Goal: Task Accomplishment & Management: Manage account settings

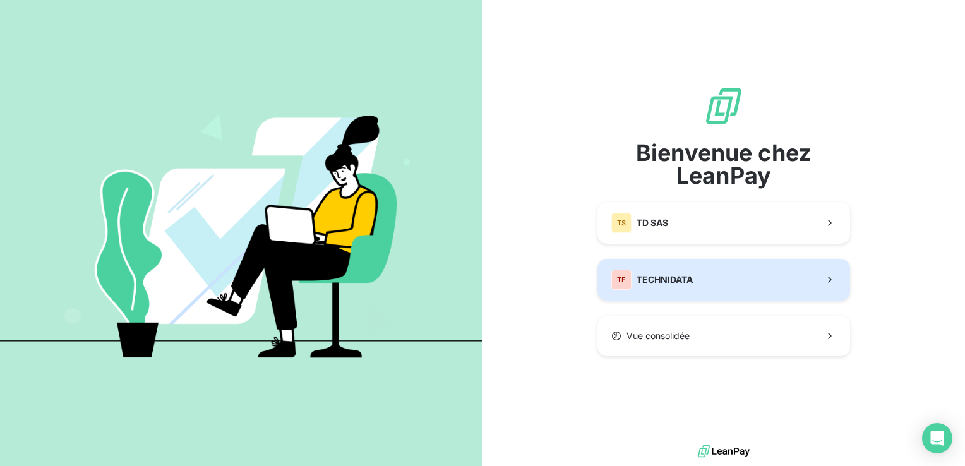
click at [696, 282] on button "TE TECHNIDATA" at bounding box center [724, 280] width 253 height 42
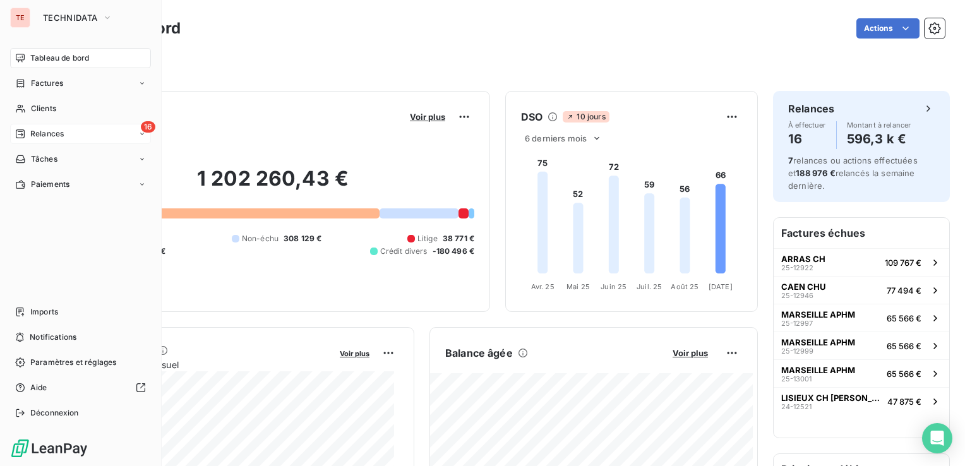
click at [51, 130] on span "Relances" at bounding box center [46, 133] width 33 height 11
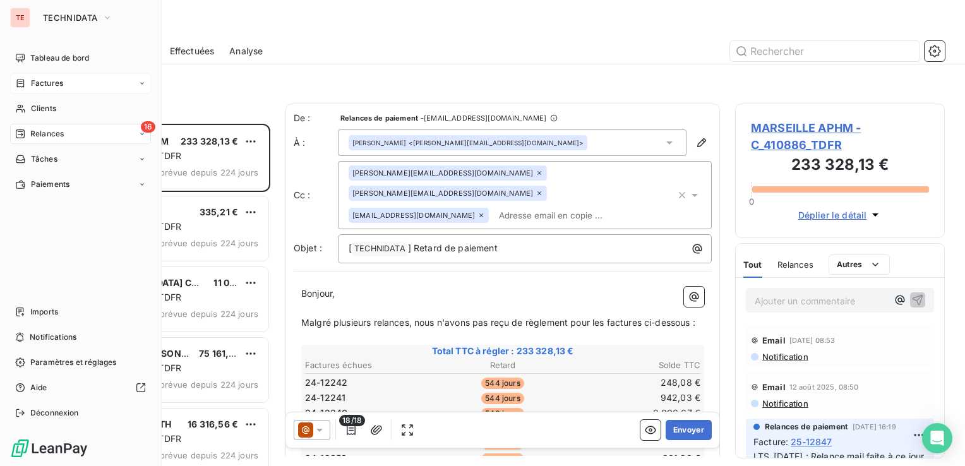
click at [42, 76] on div "Factures" at bounding box center [80, 83] width 141 height 20
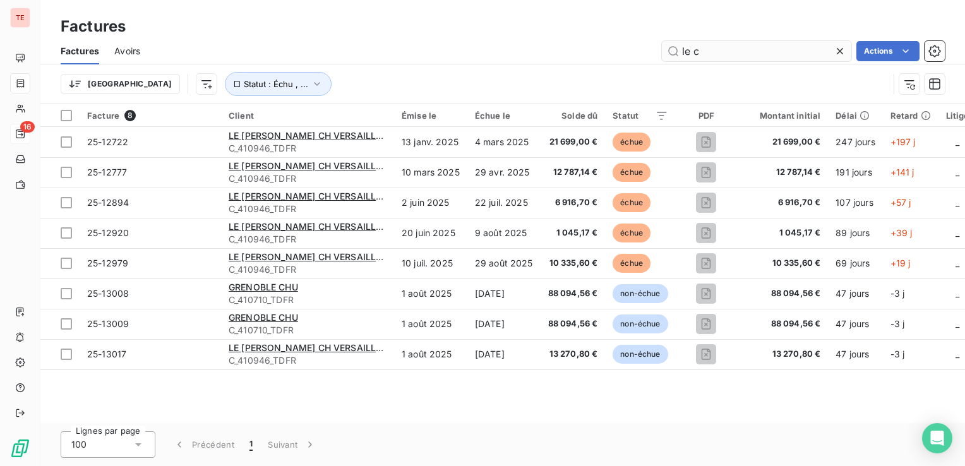
drag, startPoint x: 708, startPoint y: 52, endPoint x: 668, endPoint y: 55, distance: 39.3
click at [668, 55] on input "le c" at bounding box center [757, 51] width 190 height 20
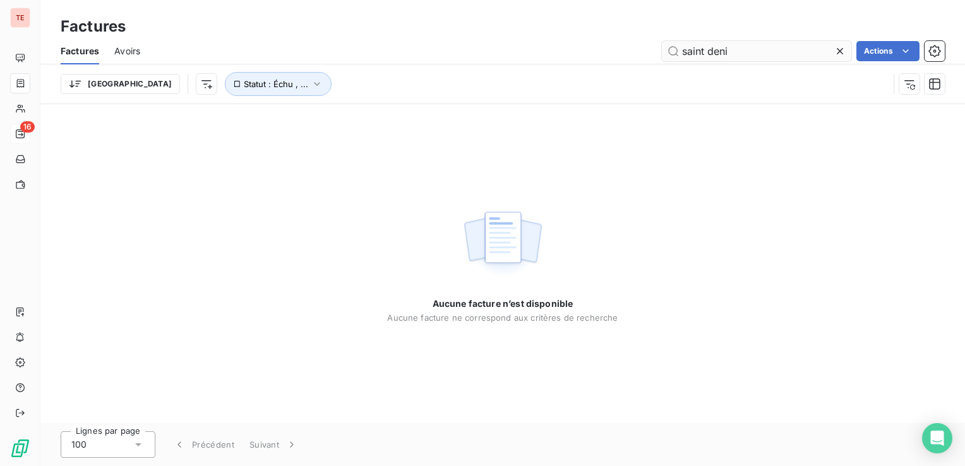
type input "saint denis"
click at [715, 49] on input "saint denis" at bounding box center [757, 51] width 190 height 20
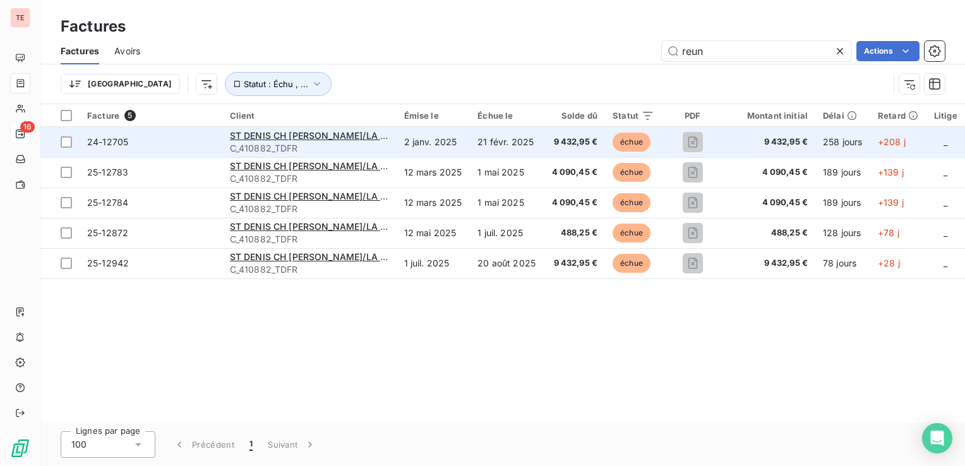
type input "reun"
click at [229, 144] on td "ST DENIS CH [PERSON_NAME]/LA REUNION C_410882_TDFR" at bounding box center [309, 142] width 174 height 30
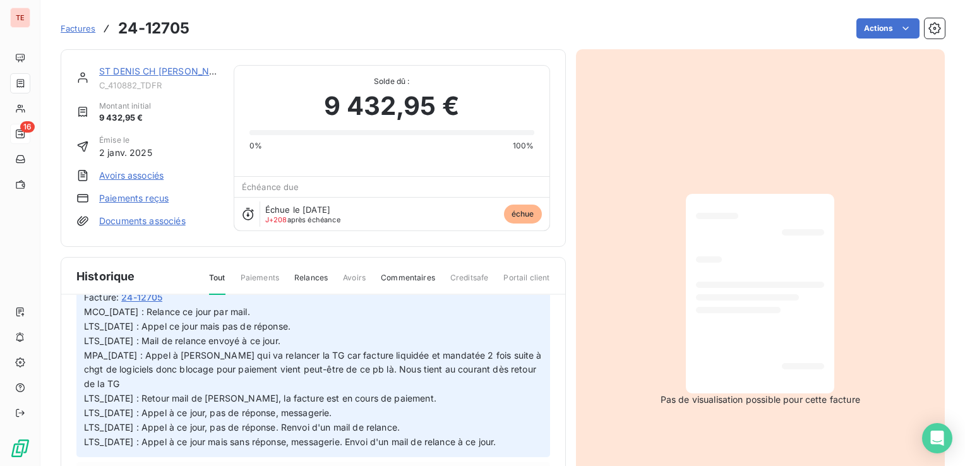
scroll to position [80, 0]
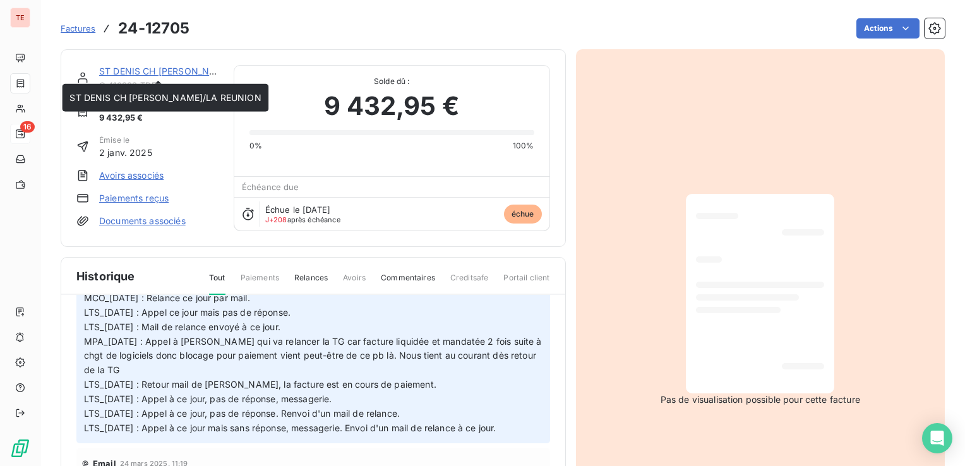
click at [164, 71] on link "ST DENIS CH [PERSON_NAME]/LA REUNION" at bounding box center [194, 71] width 191 height 11
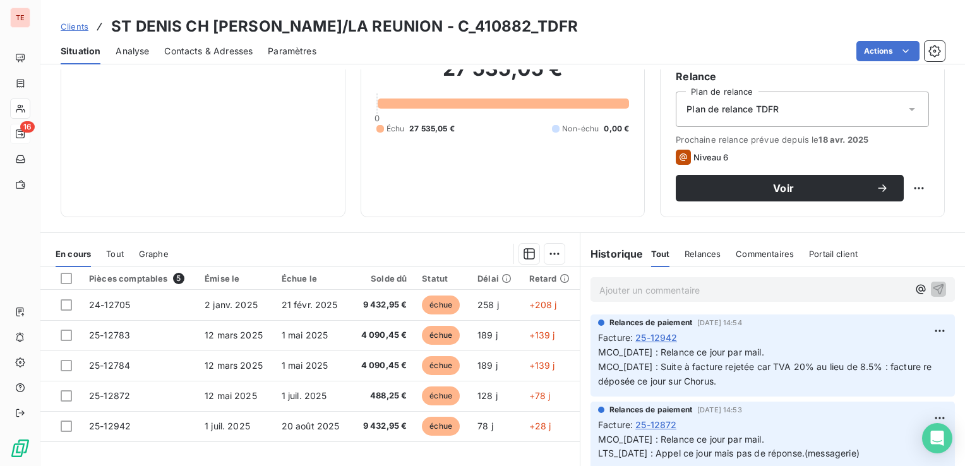
scroll to position [200, 0]
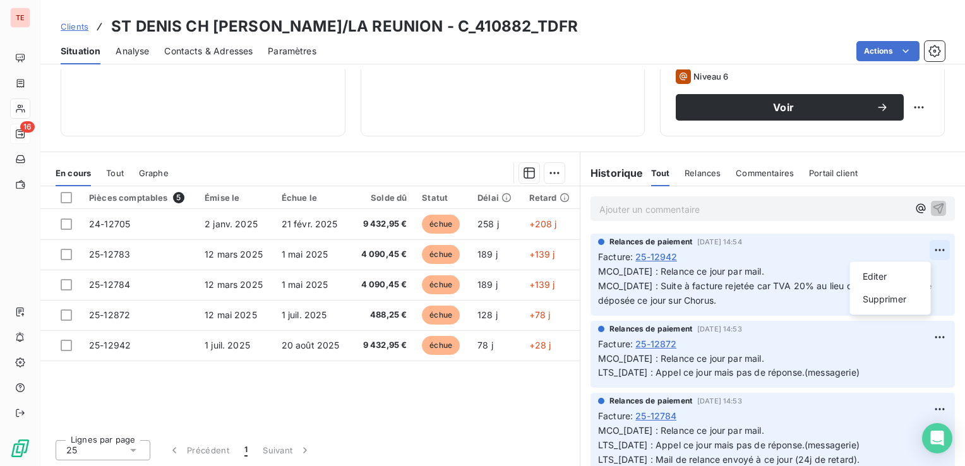
click at [919, 248] on html "TE 16 Clients ST DENIS CH [PERSON_NAME]/LA REUNION - C_410882_TDFR Situation An…" at bounding box center [482, 233] width 965 height 466
click at [902, 282] on div "Editer" at bounding box center [890, 277] width 71 height 20
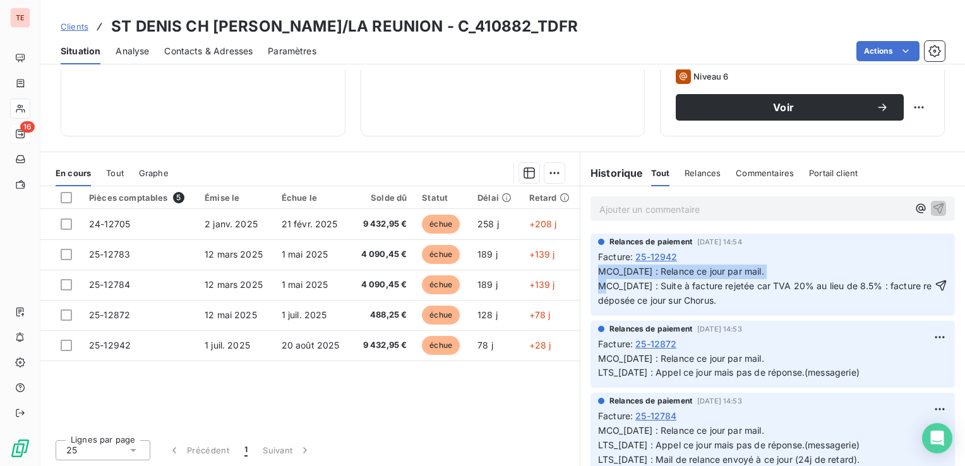
drag, startPoint x: 770, startPoint y: 269, endPoint x: 594, endPoint y: 269, distance: 176.3
click at [598, 269] on p "MCO_[DATE] : Relance ce jour par mail. MCO_[DATE] : Suite à facture rejetée car…" at bounding box center [765, 287] width 334 height 44
copy span "MCO_[DATE] : Relance ce jour par mail."
click at [598, 269] on span "MCO_[DATE] : Relance ce jour par mail. MCO_[DATE] : Suite à facture rejetée car…" at bounding box center [766, 286] width 337 height 40
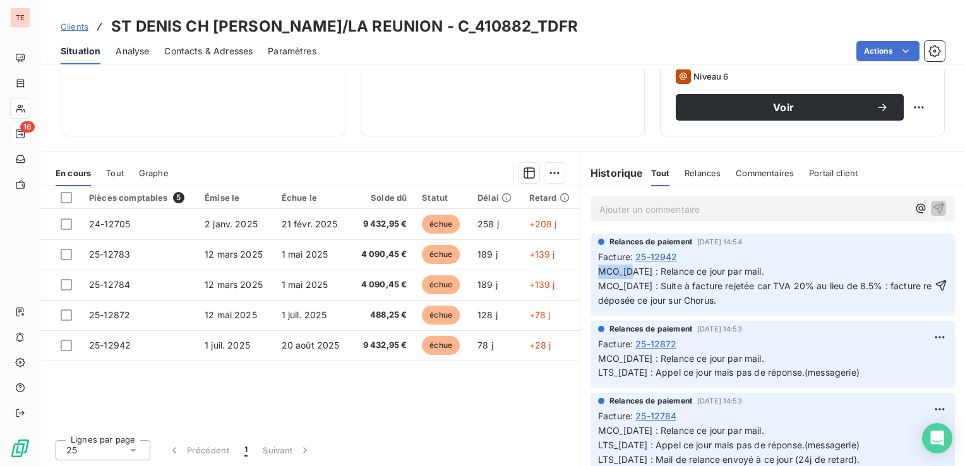
click at [598, 269] on span "MCO_[DATE] : Relance ce jour par mail. MCO_[DATE] : Suite à facture rejetée car…" at bounding box center [766, 286] width 337 height 40
click at [641, 206] on p "Ajouter un commentaire ﻿" at bounding box center [754, 210] width 309 height 16
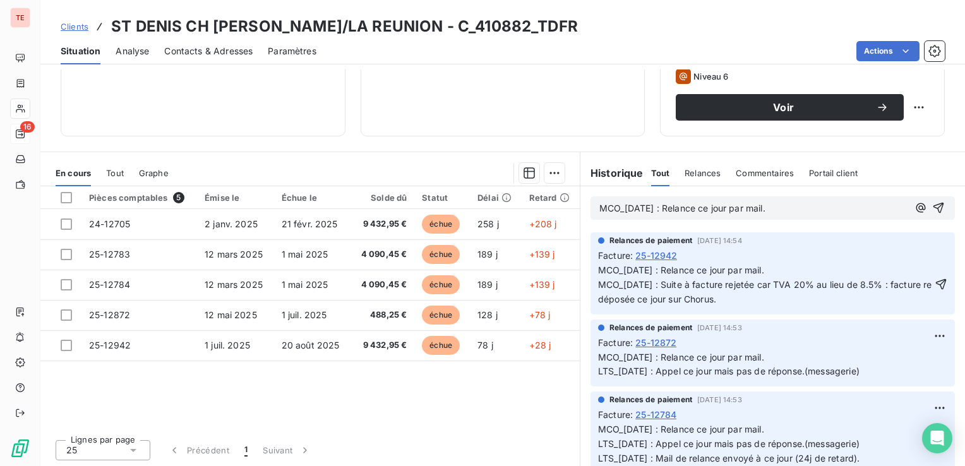
click at [629, 208] on span "MCO_[DATE] : Relance ce jour par mail." at bounding box center [683, 208] width 166 height 11
click at [781, 214] on p "MCO_[DATE] : Relance ce jour par mail." at bounding box center [754, 209] width 309 height 15
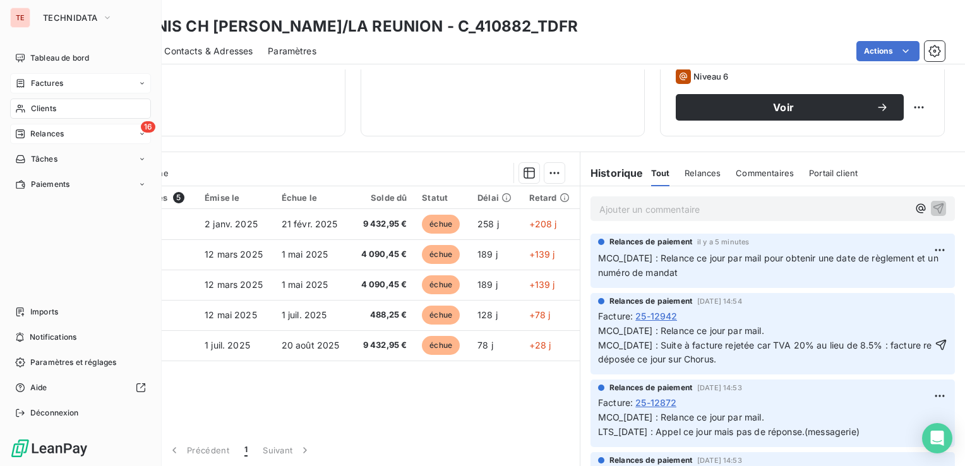
click at [28, 85] on div "Factures" at bounding box center [39, 83] width 48 height 11
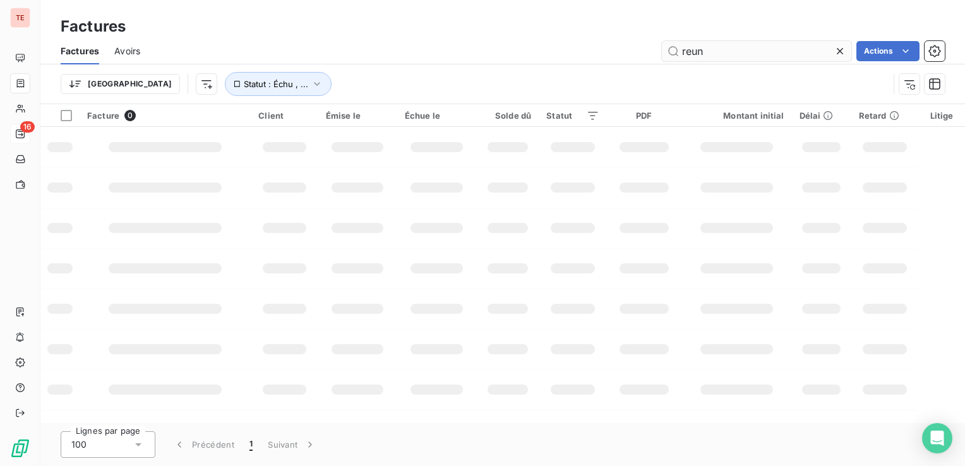
click at [720, 47] on input "reun" at bounding box center [757, 51] width 190 height 20
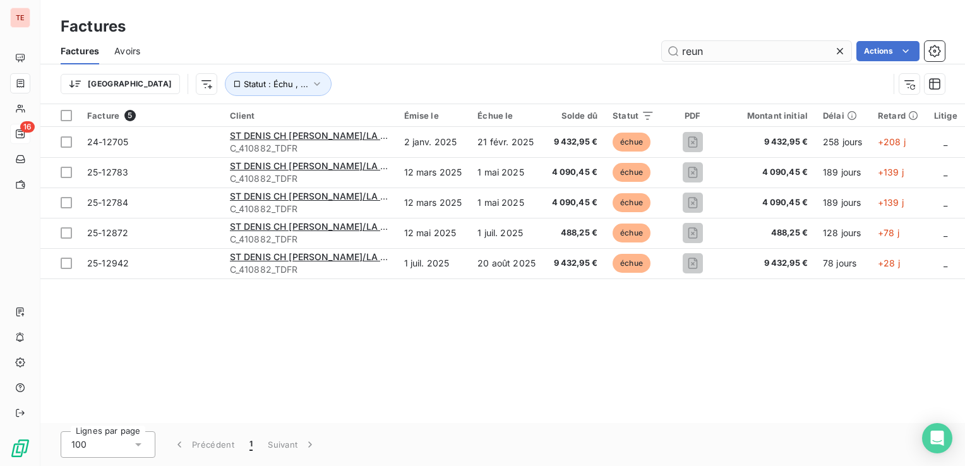
click at [720, 47] on input "reun" at bounding box center [757, 51] width 190 height 20
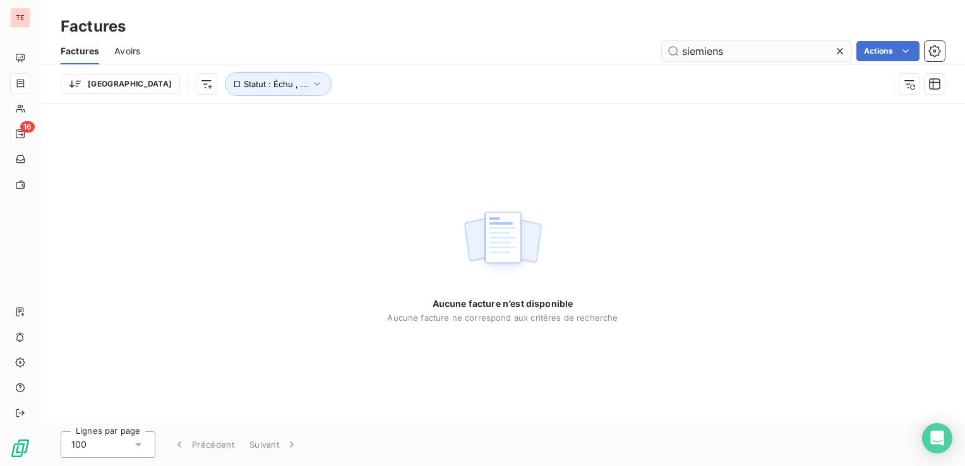
click at [723, 54] on input "siemiens" at bounding box center [757, 51] width 190 height 20
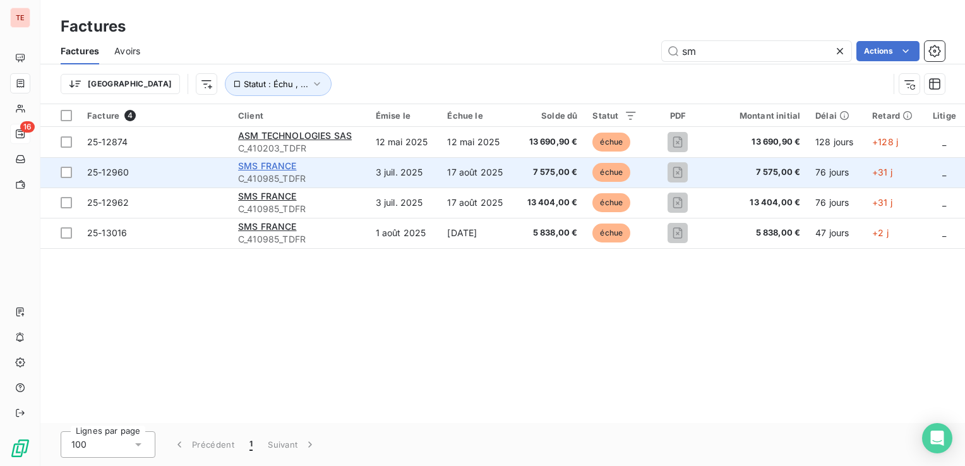
type input "sm"
click at [265, 163] on span "SMS FRANCE" at bounding box center [267, 165] width 59 height 11
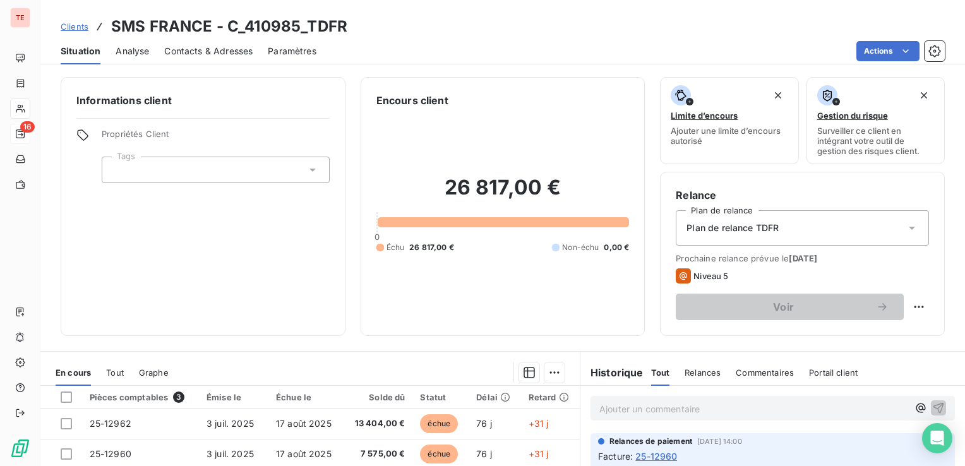
scroll to position [200, 0]
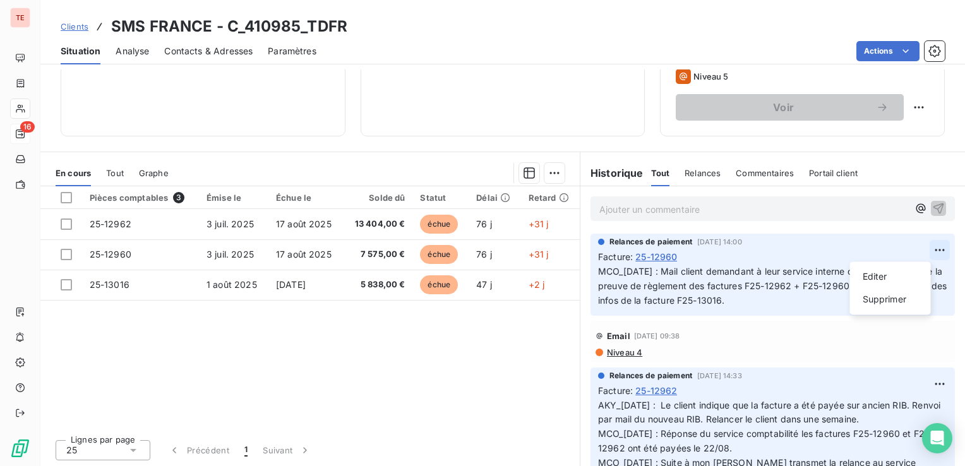
click at [917, 257] on html "TE 16 Clients SMS FRANCE - C_410985_TDFR Situation Analyse Contacts & Adresses …" at bounding box center [482, 233] width 965 height 466
click at [886, 273] on div "Editer" at bounding box center [890, 277] width 71 height 20
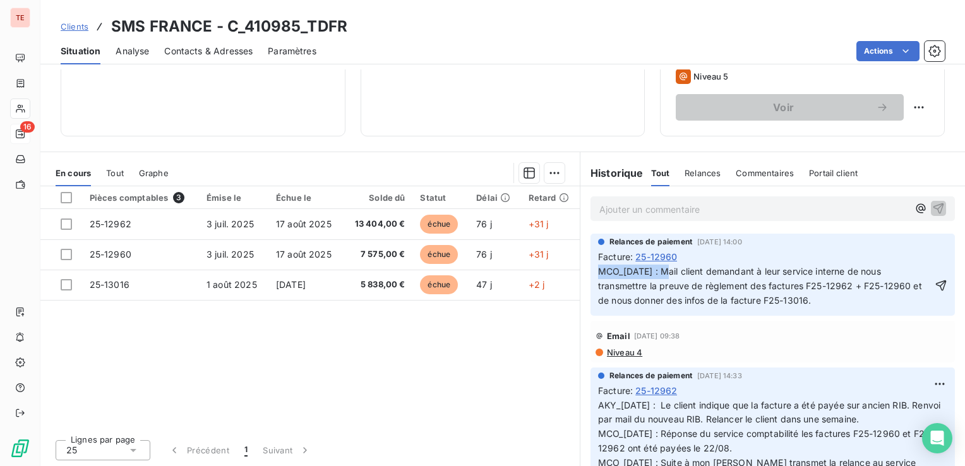
drag, startPoint x: 659, startPoint y: 272, endPoint x: 593, endPoint y: 269, distance: 65.8
click at [598, 269] on span "MCO_[DATE] : Mail client demandant à leur service interne de nous transmettre l…" at bounding box center [761, 286] width 327 height 40
copy span "MCO_[DATE] :"
click at [598, 269] on span "MCO_[DATE] : Mail client demandant à leur service interne de nous transmettre l…" at bounding box center [761, 286] width 327 height 40
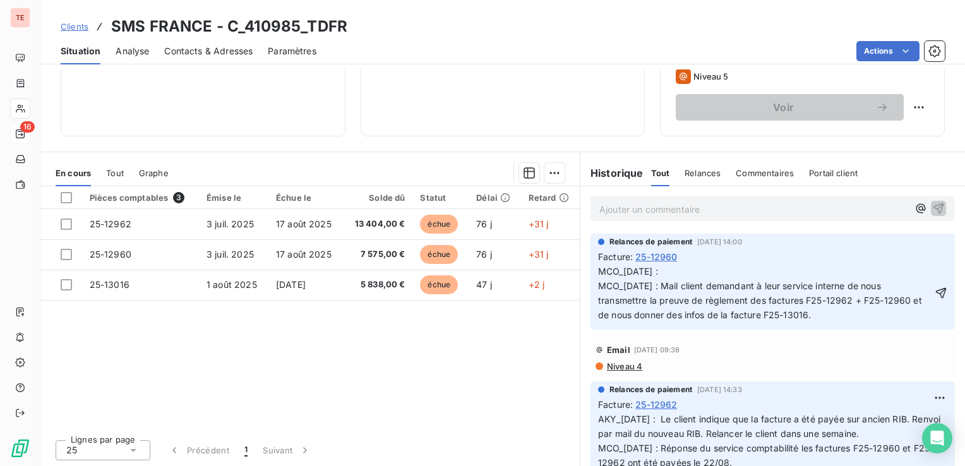
click at [679, 270] on p "MCO_[DATE] : MCO_[DATE] : Mail client demandant à leur service interne de nous …" at bounding box center [765, 294] width 334 height 58
click at [627, 272] on span "MCO_[DATE] : MCO_[DATE] : Mail client demandant à leur service interne de nous …" at bounding box center [761, 293] width 327 height 54
click at [683, 270] on p "MCO_[DATE] : MCO_[DATE] : Mail client demandant à leur service interne de nous …" at bounding box center [765, 294] width 334 height 58
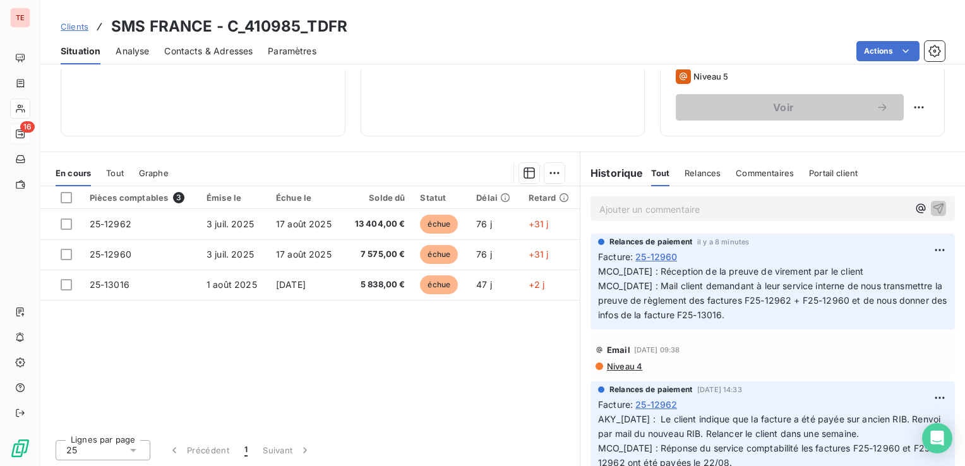
click at [604, 208] on p "Ajouter un commentaire ﻿" at bounding box center [754, 210] width 309 height 16
drag, startPoint x: 874, startPoint y: 270, endPoint x: 589, endPoint y: 272, distance: 284.3
click at [591, 272] on div "Relances de paiement il y a 8 minutes Facture : 25-12960 MCO_[DATE] : Réception…" at bounding box center [773, 282] width 365 height 97
copy span "MCO_[DATE] : Réception de la preuve de virement par le client"
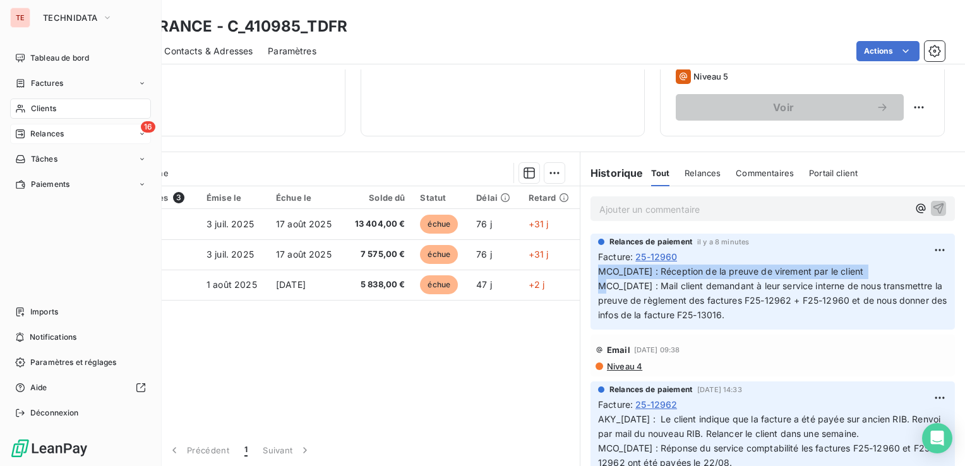
click at [25, 106] on div "Clients" at bounding box center [80, 109] width 141 height 20
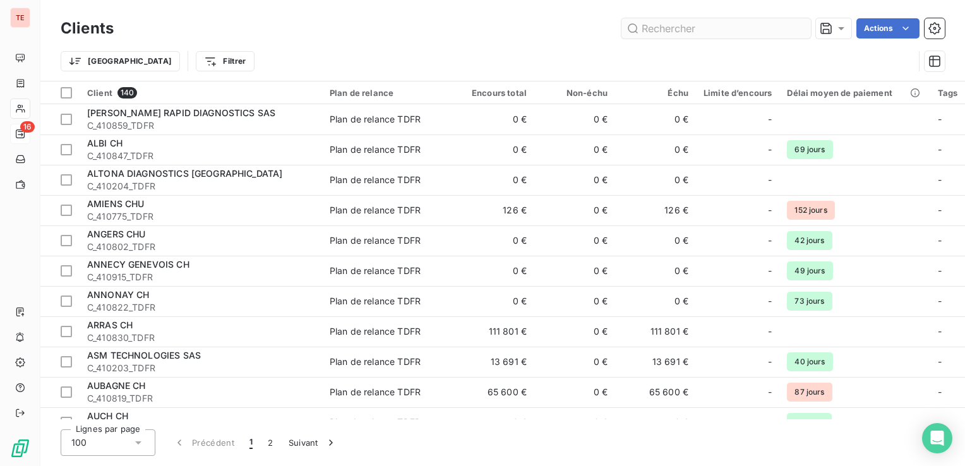
click at [655, 34] on input "text" at bounding box center [717, 28] width 190 height 20
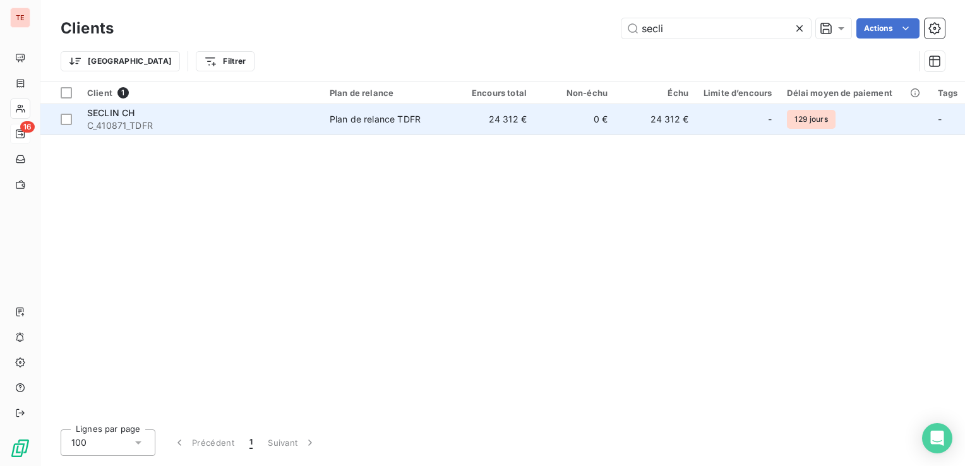
type input "secli"
click at [398, 115] on div "Plan de relance TDFR" at bounding box center [375, 119] width 91 height 13
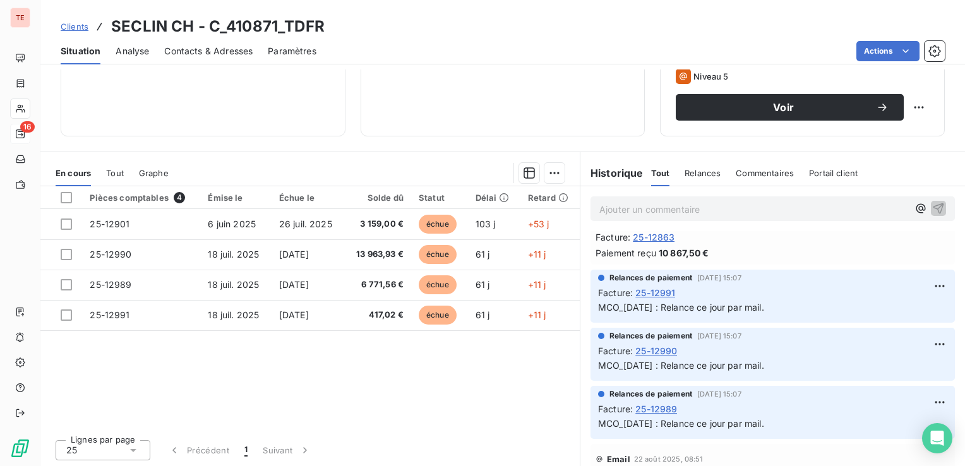
scroll to position [73, 0]
click at [632, 202] on p "Ajouter un commentaire ﻿" at bounding box center [754, 210] width 309 height 16
drag, startPoint x: 667, startPoint y: 205, endPoint x: 876, endPoint y: 210, distance: 209.2
click at [876, 210] on p "MCO_[DATE] : Réception de la preuve de virement par le client" at bounding box center [754, 209] width 309 height 15
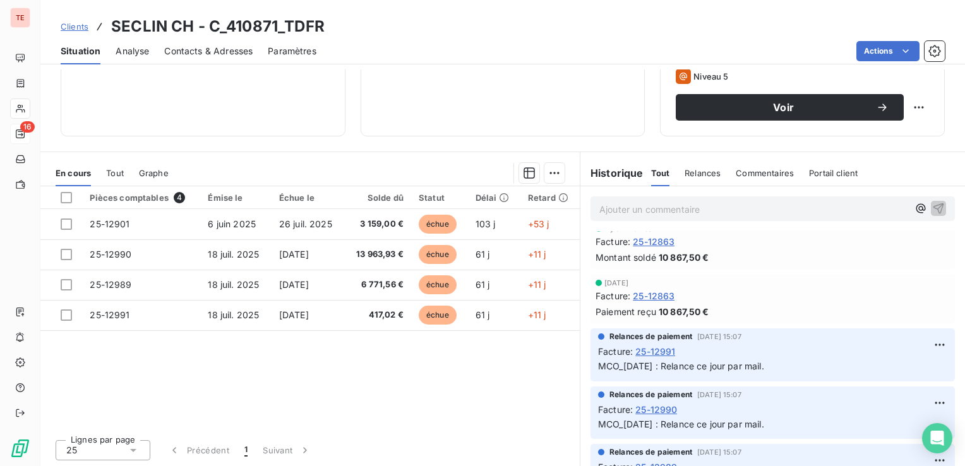
scroll to position [132, 0]
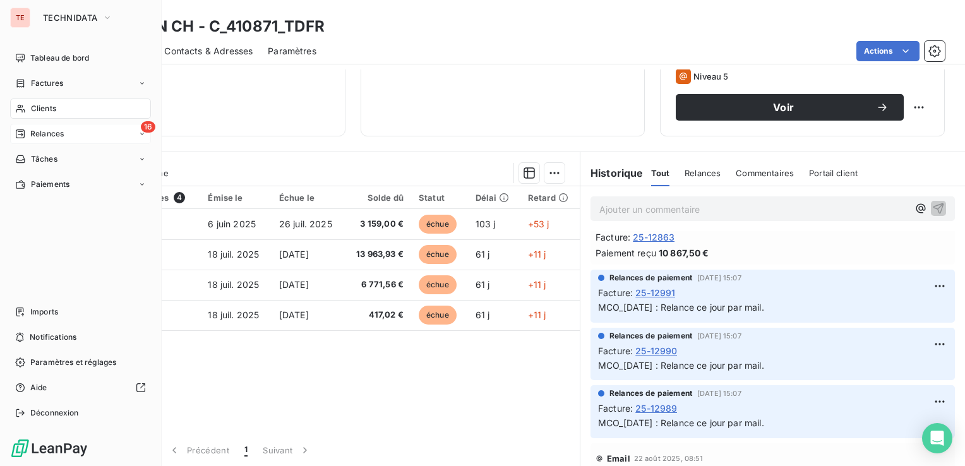
click at [21, 72] on nav "Tableau de bord Factures Clients 16 Relances Tâches Paiements" at bounding box center [80, 121] width 141 height 147
click at [13, 95] on nav "Tableau de bord Factures Clients 16 Relances Tâches Paiements" at bounding box center [80, 121] width 141 height 147
click at [19, 90] on div "Factures" at bounding box center [80, 83] width 141 height 20
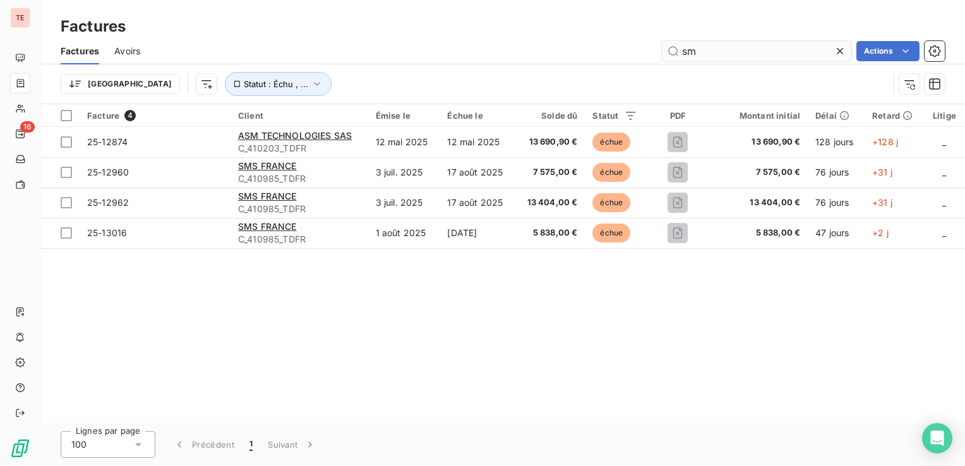
click at [689, 54] on input "sm" at bounding box center [757, 51] width 190 height 20
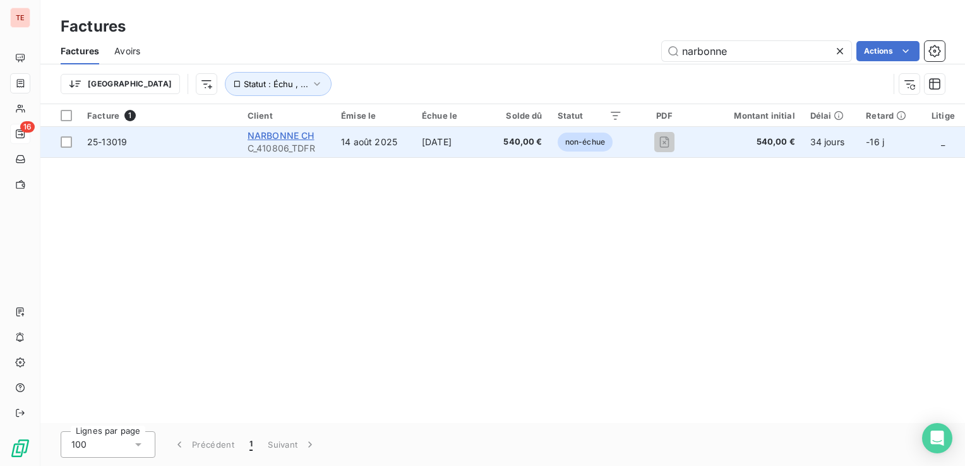
type input "narbonne"
click at [260, 138] on span "NARBONNE CH" at bounding box center [281, 135] width 67 height 11
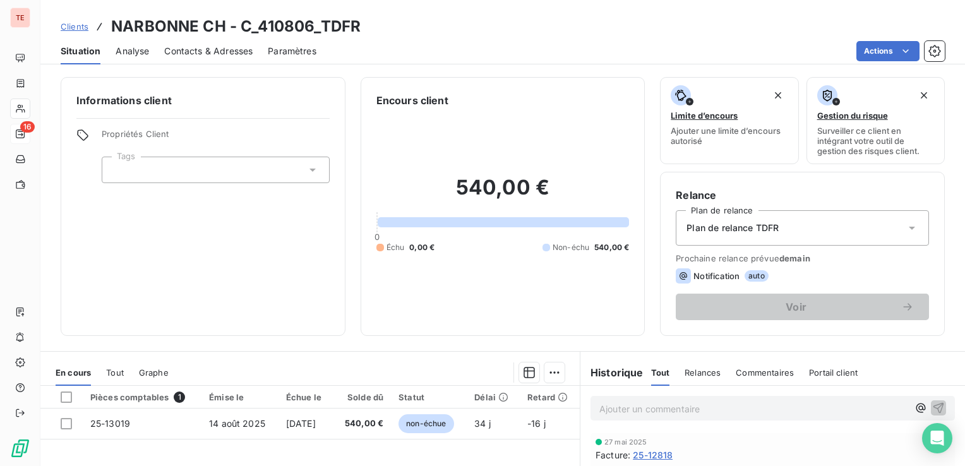
scroll to position [200, 0]
